Goal: Task Accomplishment & Management: Manage account settings

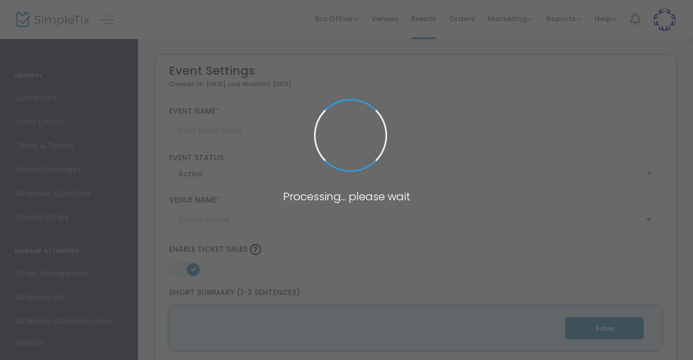
type input "2025 14th Annual Racine County Sports Hall Of Fame Induction Ceremony"
type textarea "Join us for a night of dinner, drinks, and sports! Racine Heritage Museum's Ann…"
type input "5.500 %"
type input "Buy Tickets"
type input "[GEOGRAPHIC_DATA]"
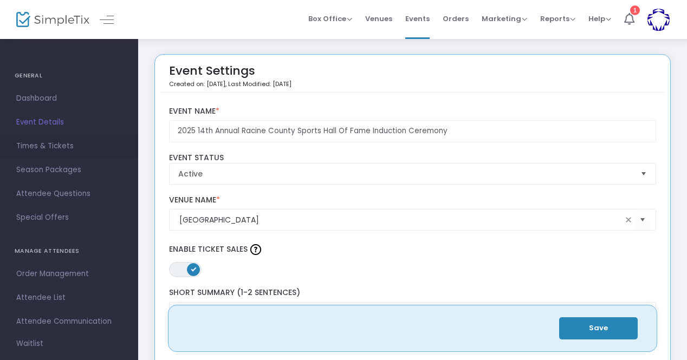
click at [66, 153] on span "Times & Tickets" at bounding box center [69, 146] width 106 height 14
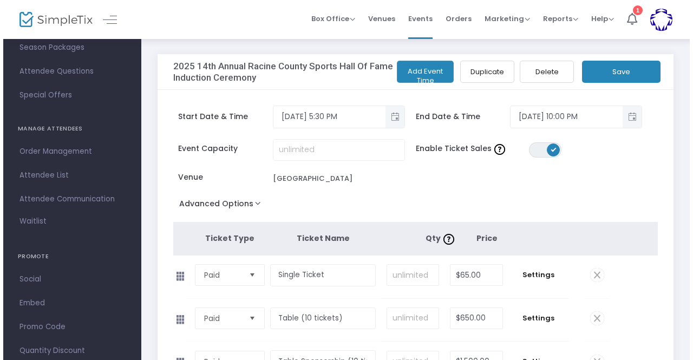
scroll to position [148, 0]
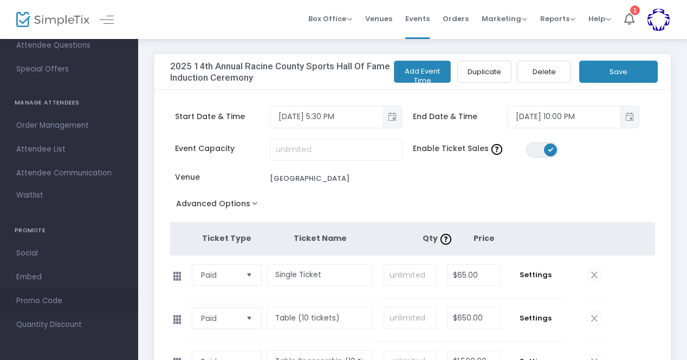
click at [37, 302] on span "Promo Code" at bounding box center [69, 301] width 106 height 14
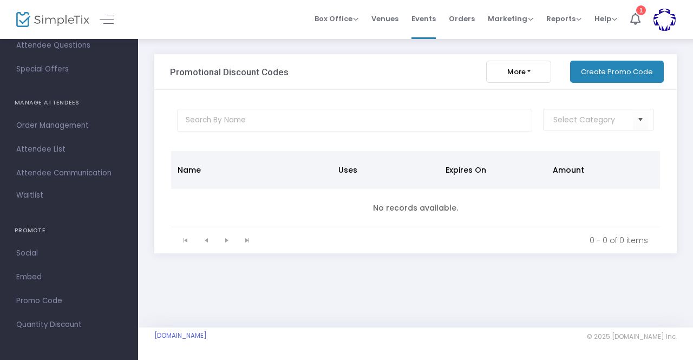
click at [617, 69] on button "Create Promo Code" at bounding box center [617, 72] width 94 height 22
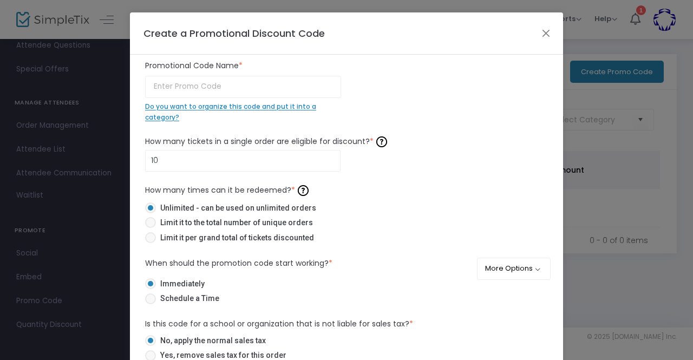
click at [145, 242] on span at bounding box center [150, 237] width 11 height 11
click at [150, 243] on input "Limit it per grand total of tickets discounted" at bounding box center [150, 243] width 1 height 1
radio input "true"
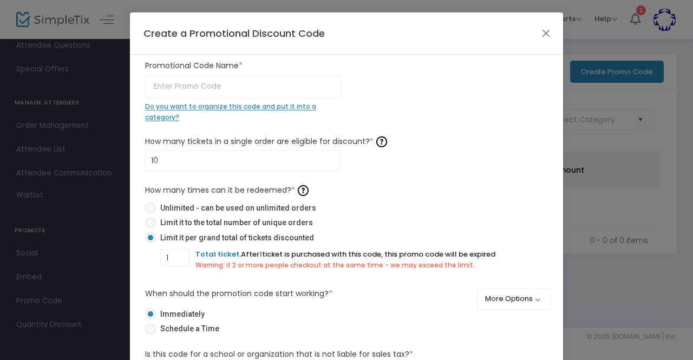
click at [147, 218] on span at bounding box center [150, 222] width 11 height 11
click at [150, 228] on input "Limit it to the total number of unique orders" at bounding box center [150, 228] width 1 height 1
radio input "true"
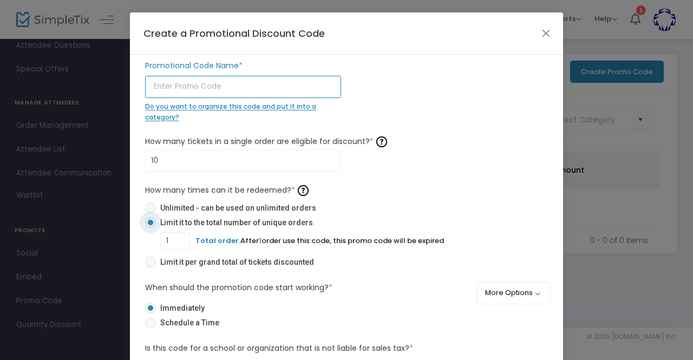
click at [173, 85] on input "text" at bounding box center [243, 87] width 196 height 22
type input "STUDENT"
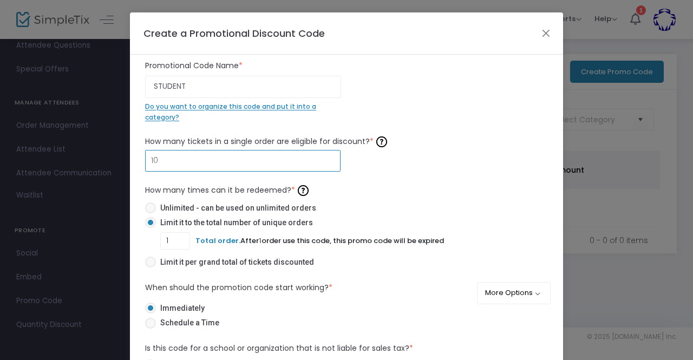
click at [175, 155] on input "10" at bounding box center [243, 161] width 194 height 21
type input "1"
click at [369, 175] on div "1 How many tickets in a single order are eligible for discount? * Ticket order …" at bounding box center [347, 202] width 414 height 139
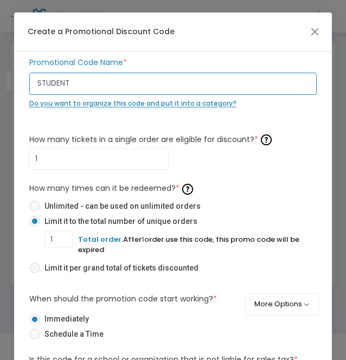
drag, startPoint x: 74, startPoint y: 84, endPoint x: 20, endPoint y: 88, distance: 53.8
click at [20, 88] on div "STUDENT Promotional Code Name * Do you want to organize this code and put it in…" at bounding box center [173, 239] width 318 height 376
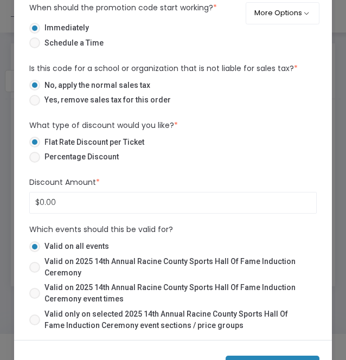
scroll to position [90, 0]
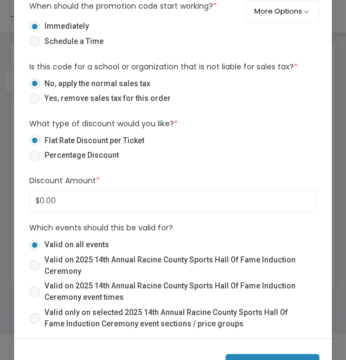
type input "AMIYAH"
click at [37, 155] on span at bounding box center [34, 155] width 11 height 11
click at [35, 161] on input "Percentage Discount" at bounding box center [34, 161] width 1 height 1
radio input "true"
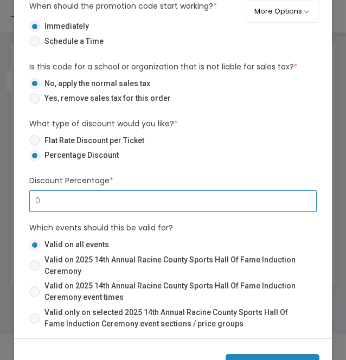
click at [66, 194] on input "0" at bounding box center [173, 201] width 287 height 21
type input "100.00%"
click at [160, 164] on mat-radio-button "Percentage Discount" at bounding box center [173, 156] width 288 height 15
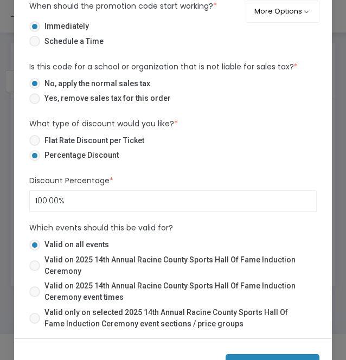
click at [75, 272] on span "Valid on 2025 14th Annual Racine County Sports Hall Of Fame Induction Ceremony" at bounding box center [174, 265] width 268 height 23
click at [35, 271] on input "Valid on 2025 14th Annual Racine County Sports Hall Of Fame Induction Ceremony" at bounding box center [34, 271] width 1 height 1
radio input "true"
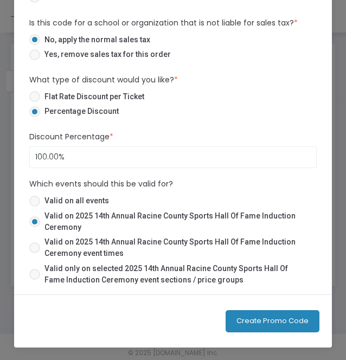
click at [256, 313] on button "Create Promo Code" at bounding box center [272, 321] width 94 height 22
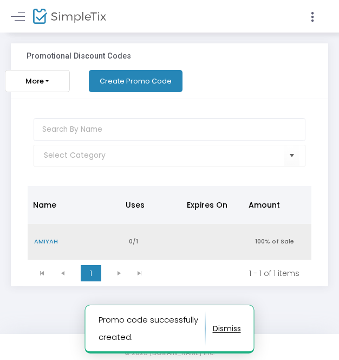
click at [160, 236] on td "0/1" at bounding box center [153, 242] width 63 height 36
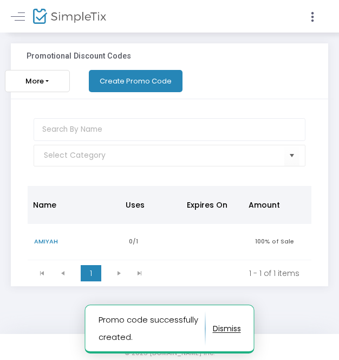
click at [37, 79] on button "More" at bounding box center [37, 81] width 65 height 22
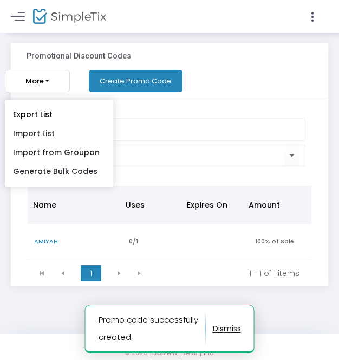
click at [37, 79] on button "More" at bounding box center [37, 81] width 65 height 22
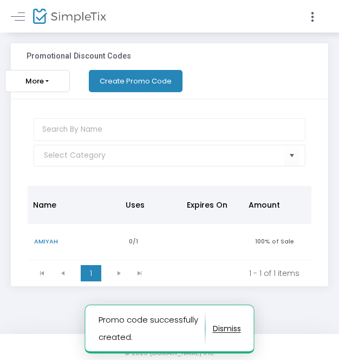
click at [95, 81] on button "Create Promo Code" at bounding box center [136, 81] width 94 height 22
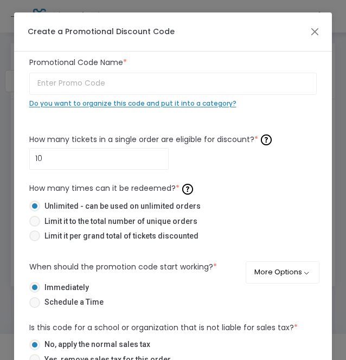
click at [89, 103] on span "Do you want to organize this code and put it into a category?" at bounding box center [132, 103] width 207 height 9
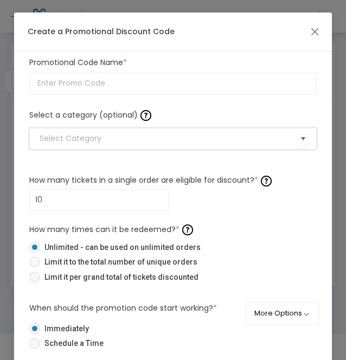
click at [89, 140] on input at bounding box center [168, 138] width 256 height 11
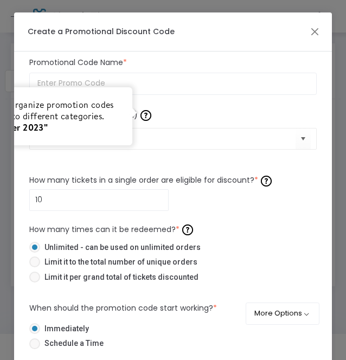
click at [121, 140] on div "This allows you to organize promotion codes by putting them into different cate…" at bounding box center [29, 115] width 206 height 57
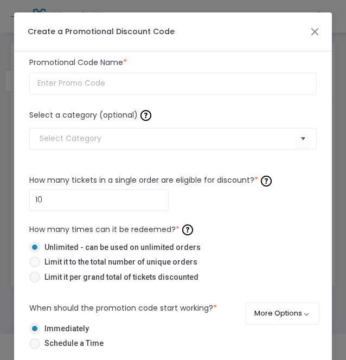
click at [231, 156] on div "Promotional Code Name * Select a category (optional) 10 How many tickets in a s…" at bounding box center [173, 346] width 288 height 578
click at [308, 35] on button "Close" at bounding box center [315, 31] width 14 height 14
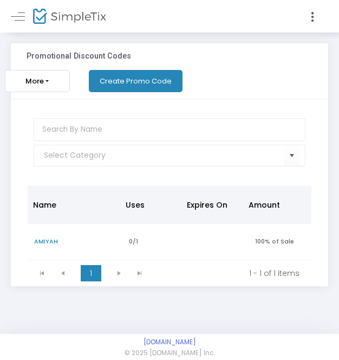
click at [160, 79] on button "Create Promo Code" at bounding box center [136, 81] width 94 height 22
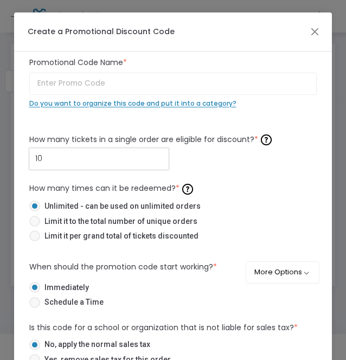
click at [58, 154] on input "10" at bounding box center [99, 158] width 139 height 21
type input "1"
click at [35, 224] on span at bounding box center [34, 221] width 11 height 11
click at [35, 226] on input "Limit it to the total number of unique orders" at bounding box center [34, 226] width 1 height 1
radio input "true"
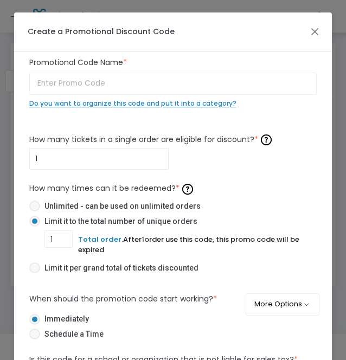
click at [230, 192] on div "How many times can it be redeemed? * Unlimited - can be used on unlimited order…" at bounding box center [173, 228] width 288 height 97
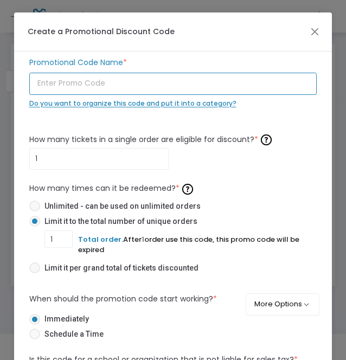
click at [83, 84] on input "text" at bounding box center [173, 84] width 288 height 22
type input "a"
type input "M"
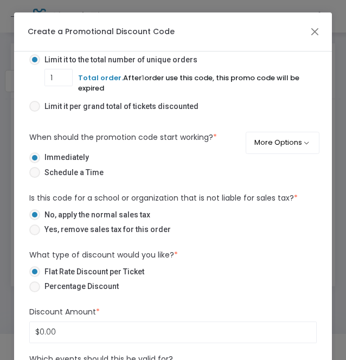
scroll to position [162, 0]
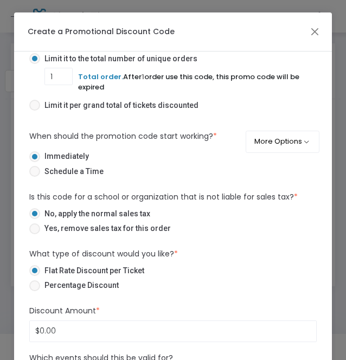
type input "AMIYAHPLUSONE"
click at [36, 287] on span at bounding box center [34, 285] width 11 height 11
click at [35, 291] on input "Percentage Discount" at bounding box center [34, 291] width 1 height 1
radio input "true"
click at [54, 329] on input "0" at bounding box center [173, 331] width 287 height 21
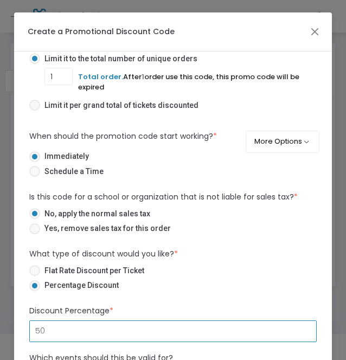
type input "50.00%"
click at [158, 276] on mat-radio-button "Flat Rate Discount per Ticket" at bounding box center [173, 272] width 288 height 15
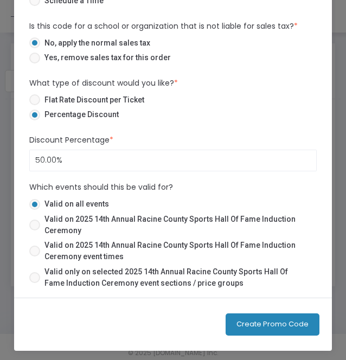
scroll to position [134, 0]
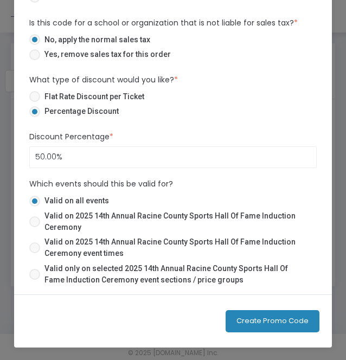
click at [56, 217] on span "Valid on 2025 14th Annual Racine County Sports Hall Of Fame Induction Ceremony" at bounding box center [174, 221] width 268 height 23
click at [35, 227] on input "Valid on 2025 14th Annual Racine County Sports Hall Of Fame Induction Ceremony" at bounding box center [34, 227] width 1 height 1
radio input "true"
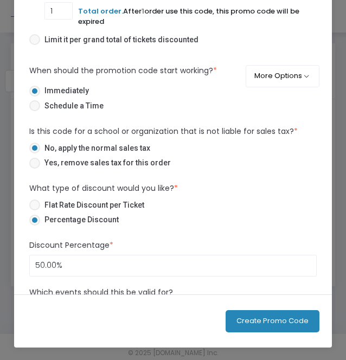
scroll to position [0, 0]
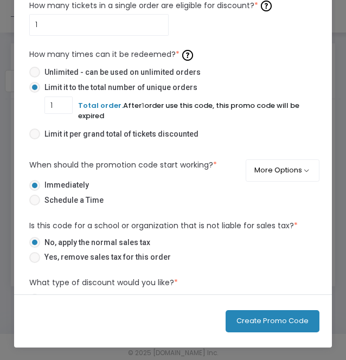
click at [92, 102] on span "Total order." at bounding box center [100, 105] width 45 height 10
